Goal: Task Accomplishment & Management: Manage account settings

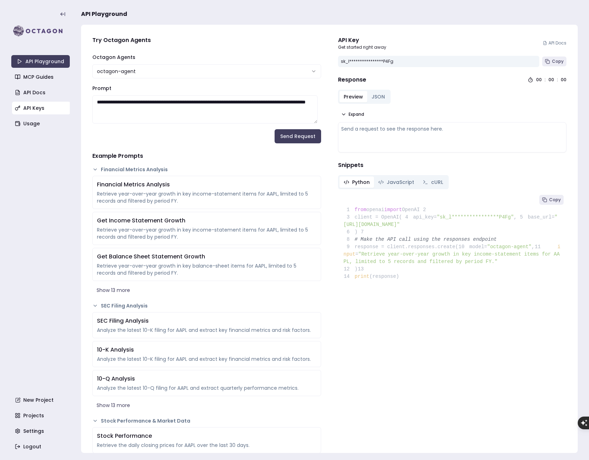
click at [42, 106] on link "API Keys" at bounding box center [41, 108] width 59 height 13
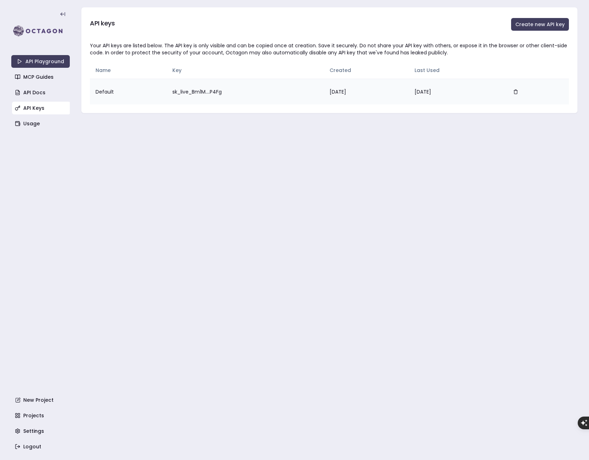
click at [208, 89] on td "sk_live_Bm1M....P4Fg" at bounding box center [245, 92] width 157 height 26
click at [536, 25] on button "Create new API key" at bounding box center [540, 24] width 58 height 13
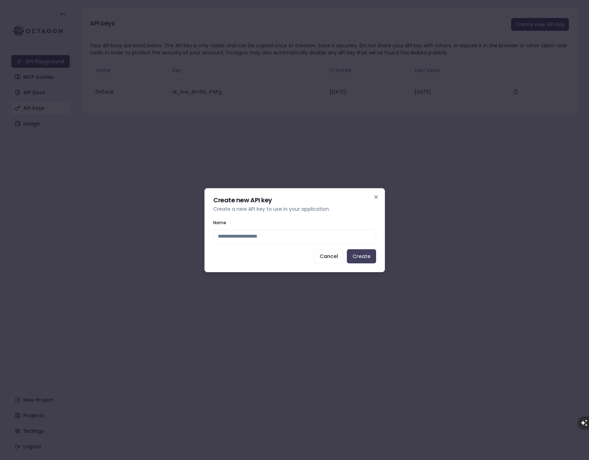
click at [336, 229] on input "Name" at bounding box center [294, 236] width 163 height 14
type input "**********"
click at [358, 256] on button "Create" at bounding box center [361, 256] width 29 height 14
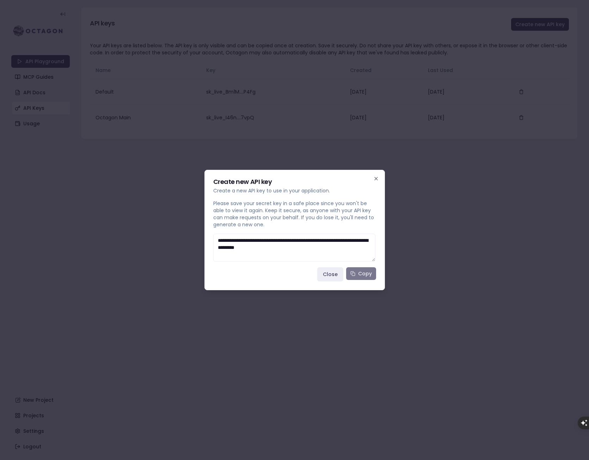
click at [369, 274] on button "Copy" at bounding box center [361, 273] width 30 height 13
click at [336, 271] on button "Close" at bounding box center [330, 274] width 26 height 14
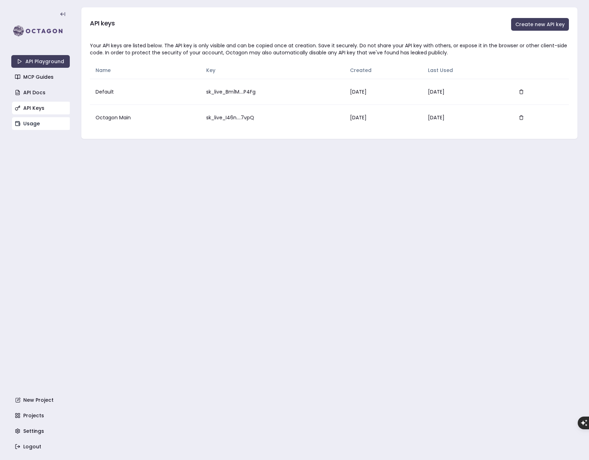
click at [37, 121] on link "Usage" at bounding box center [41, 123] width 59 height 13
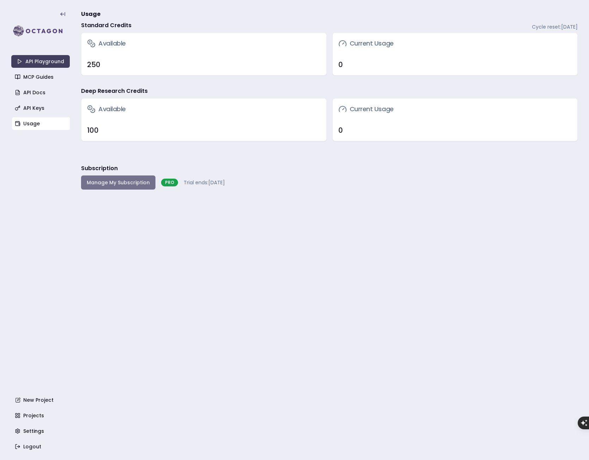
click at [124, 181] on button "Manage My Subscription" at bounding box center [118, 182] width 74 height 14
